Goal: Use online tool/utility: Utilize a website feature to perform a specific function

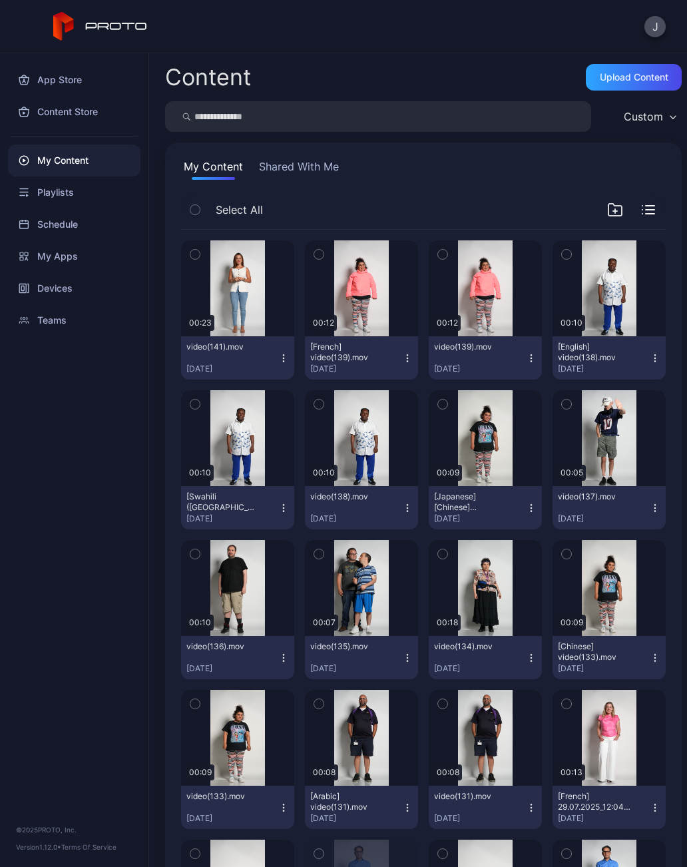
click at [284, 360] on icon "button" at bounding box center [283, 358] width 11 height 11
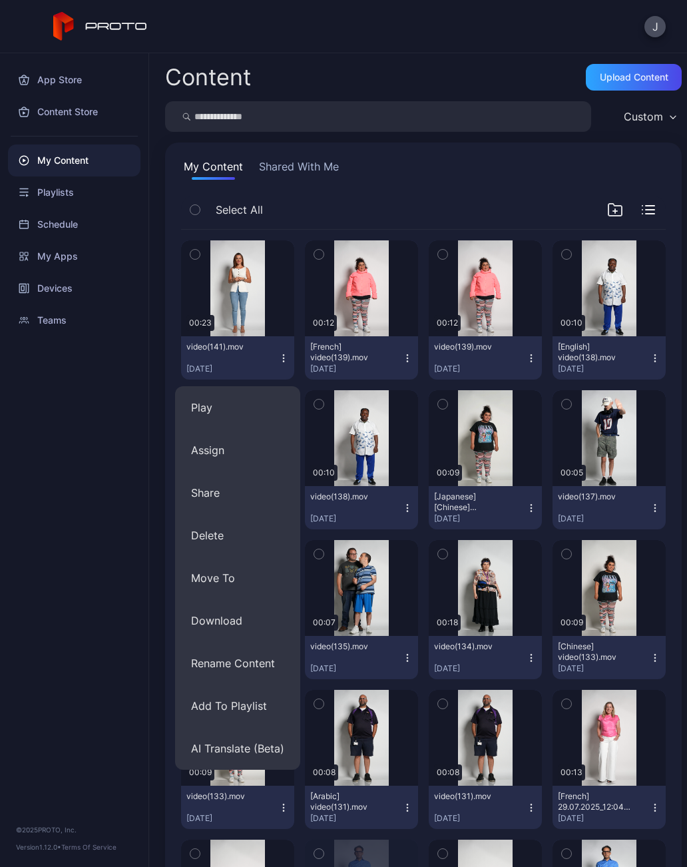
click at [195, 451] on button "Assign" at bounding box center [237, 450] width 125 height 43
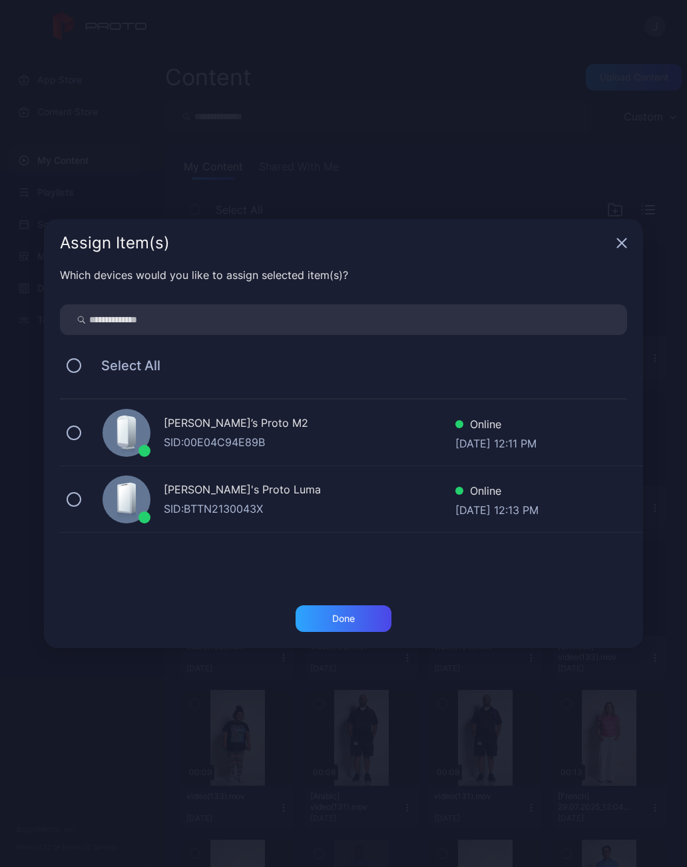
click at [74, 430] on button at bounding box center [74, 433] width 15 height 15
click at [79, 502] on button at bounding box center [74, 499] width 15 height 15
click at [328, 613] on div "Done" at bounding box center [344, 618] width 96 height 27
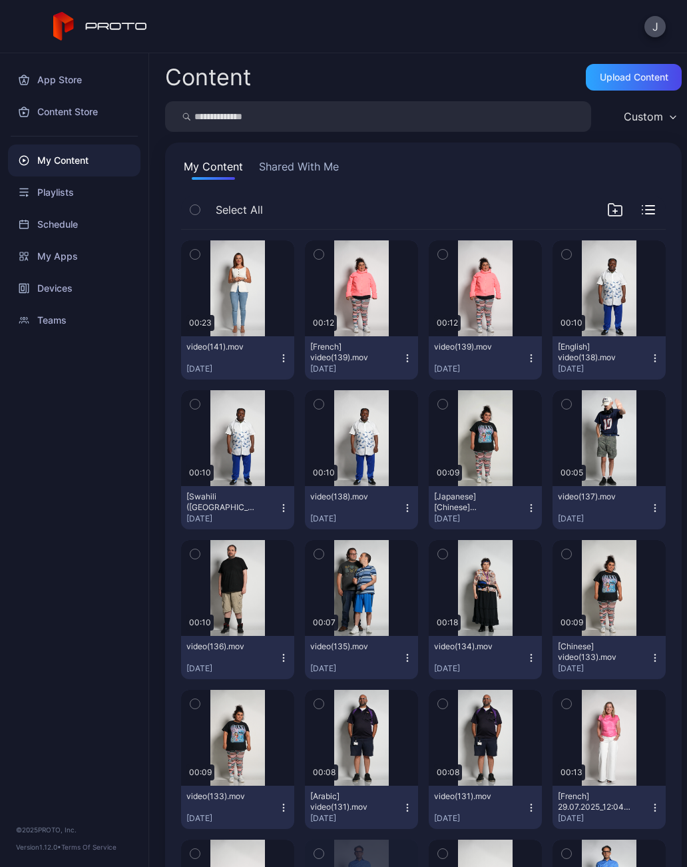
click at [286, 353] on icon "button" at bounding box center [283, 358] width 11 height 11
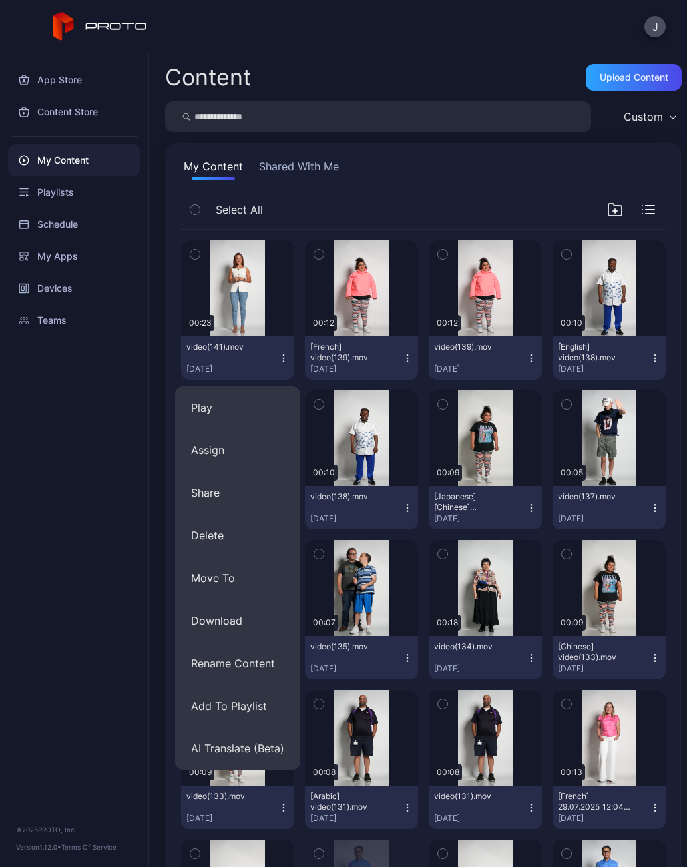
click at [203, 743] on button "AI Translate (Beta)" at bounding box center [237, 748] width 125 height 43
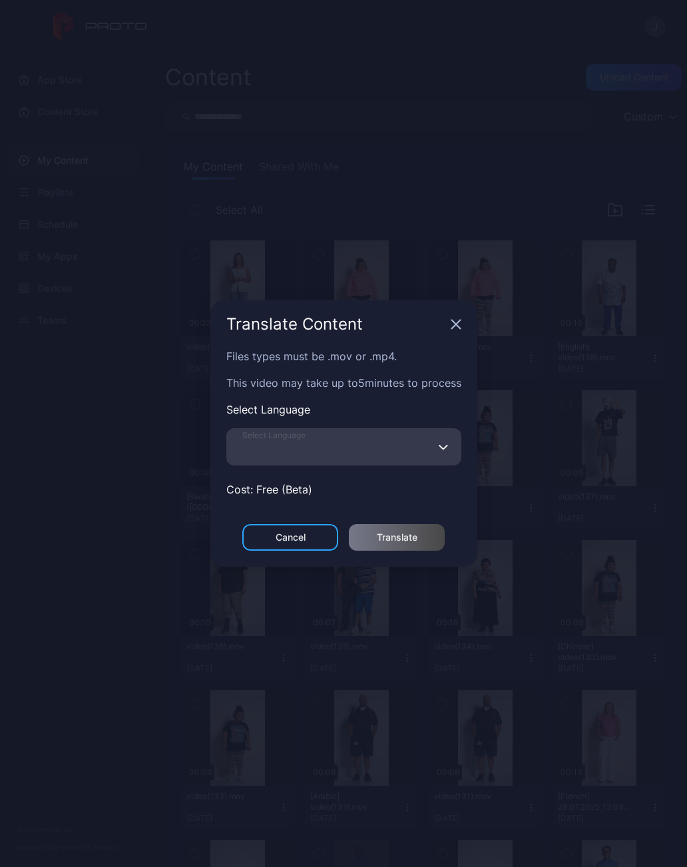
click at [257, 437] on input "Select Language" at bounding box center [343, 446] width 235 height 37
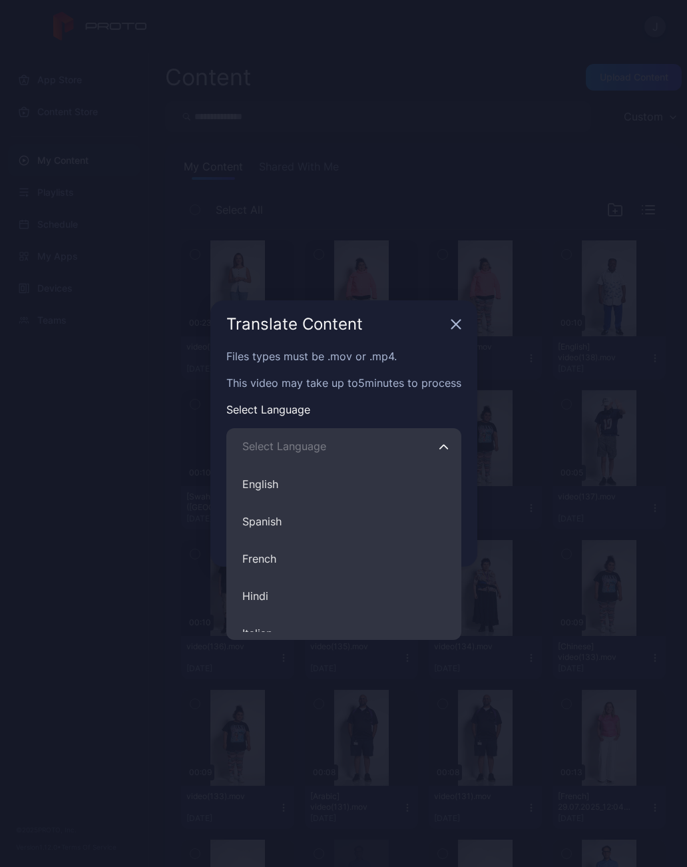
click at [249, 480] on button "English" at bounding box center [343, 484] width 235 height 37
type input "*******"
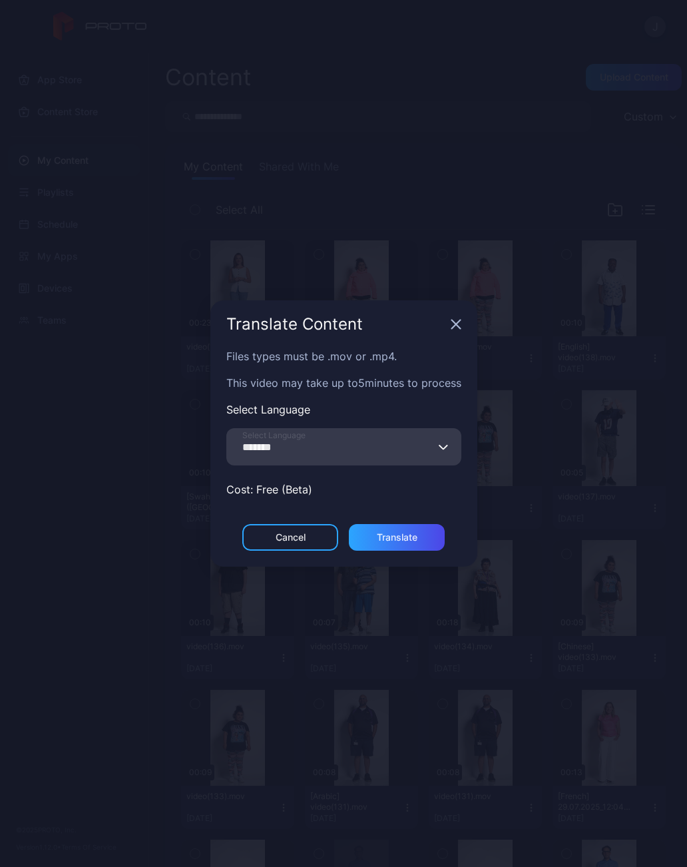
click at [408, 535] on div "Translate" at bounding box center [397, 537] width 41 height 11
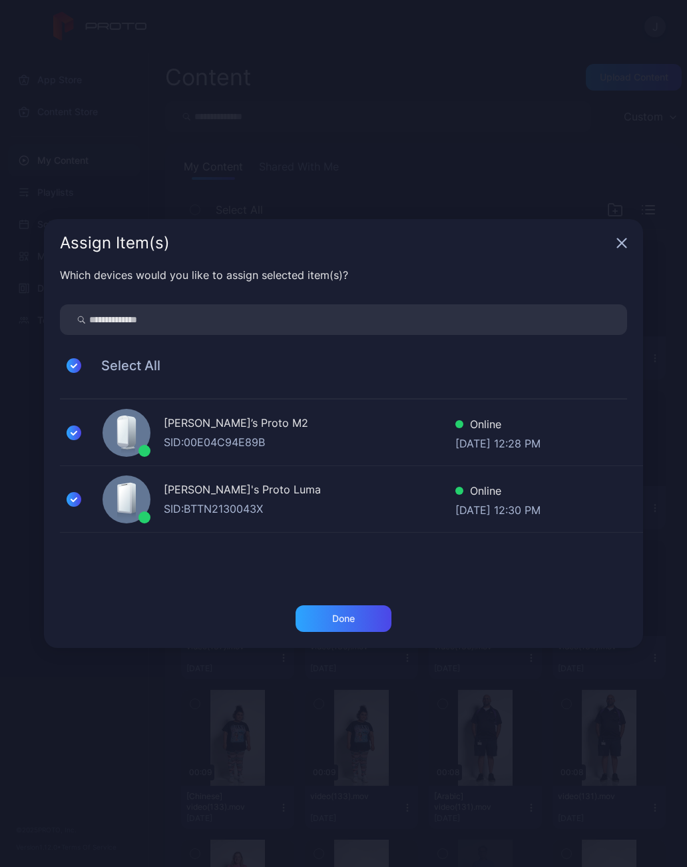
click at [376, 621] on div "Done" at bounding box center [344, 618] width 96 height 27
